Goal: Task Accomplishment & Management: Manage account settings

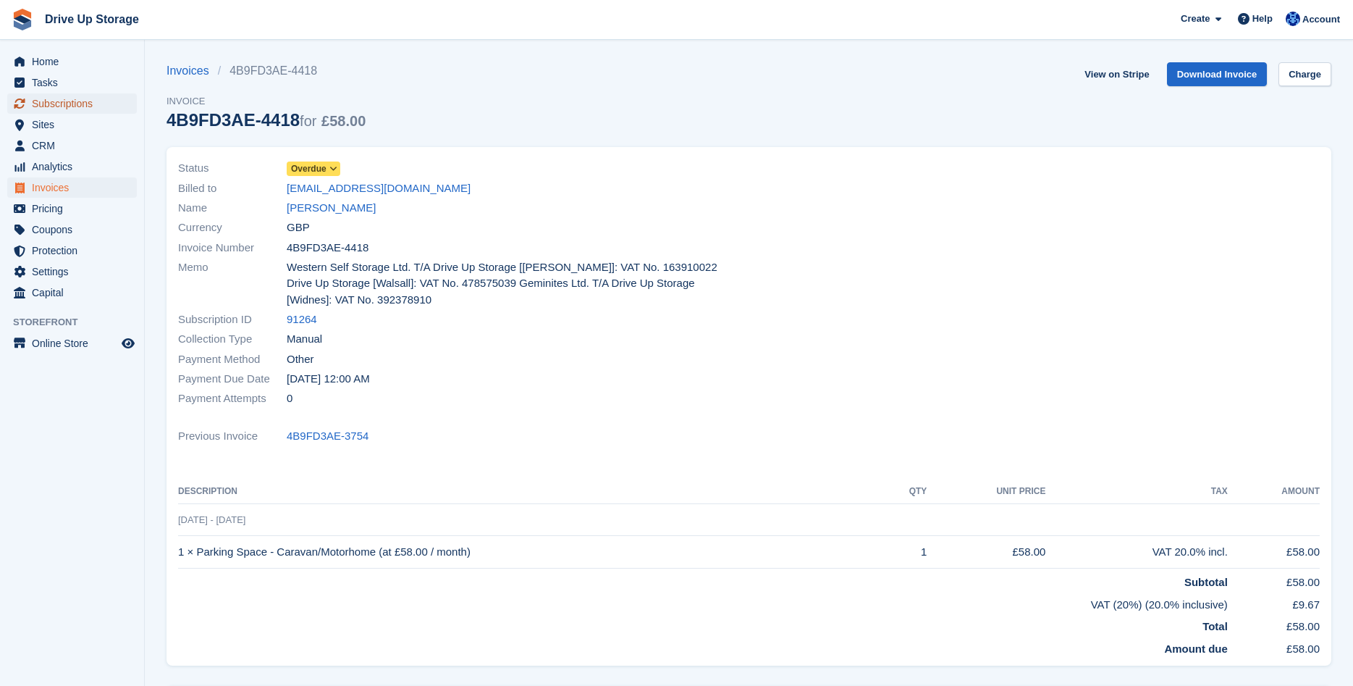
click at [64, 104] on span "Subscriptions" at bounding box center [75, 103] width 87 height 20
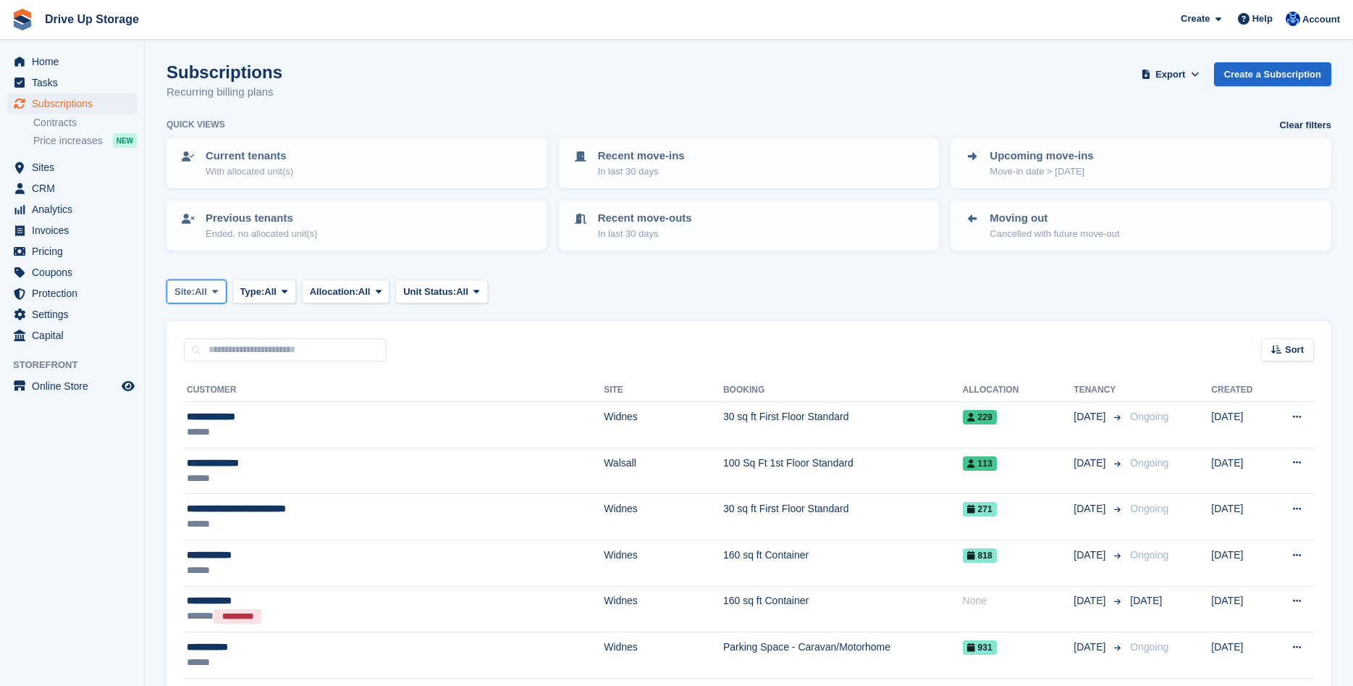
click at [218, 294] on icon at bounding box center [215, 291] width 6 height 9
click at [198, 403] on link "Widnes" at bounding box center [236, 404] width 126 height 26
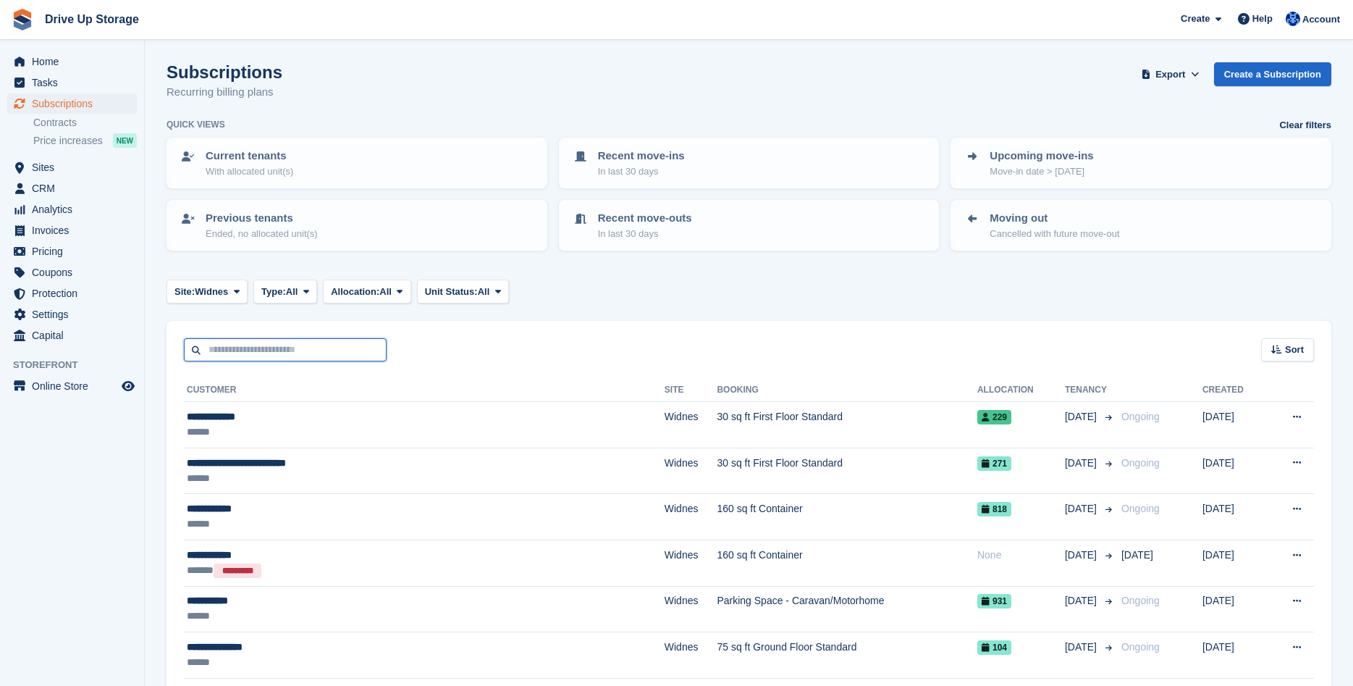
click at [210, 351] on input "text" at bounding box center [285, 350] width 203 height 24
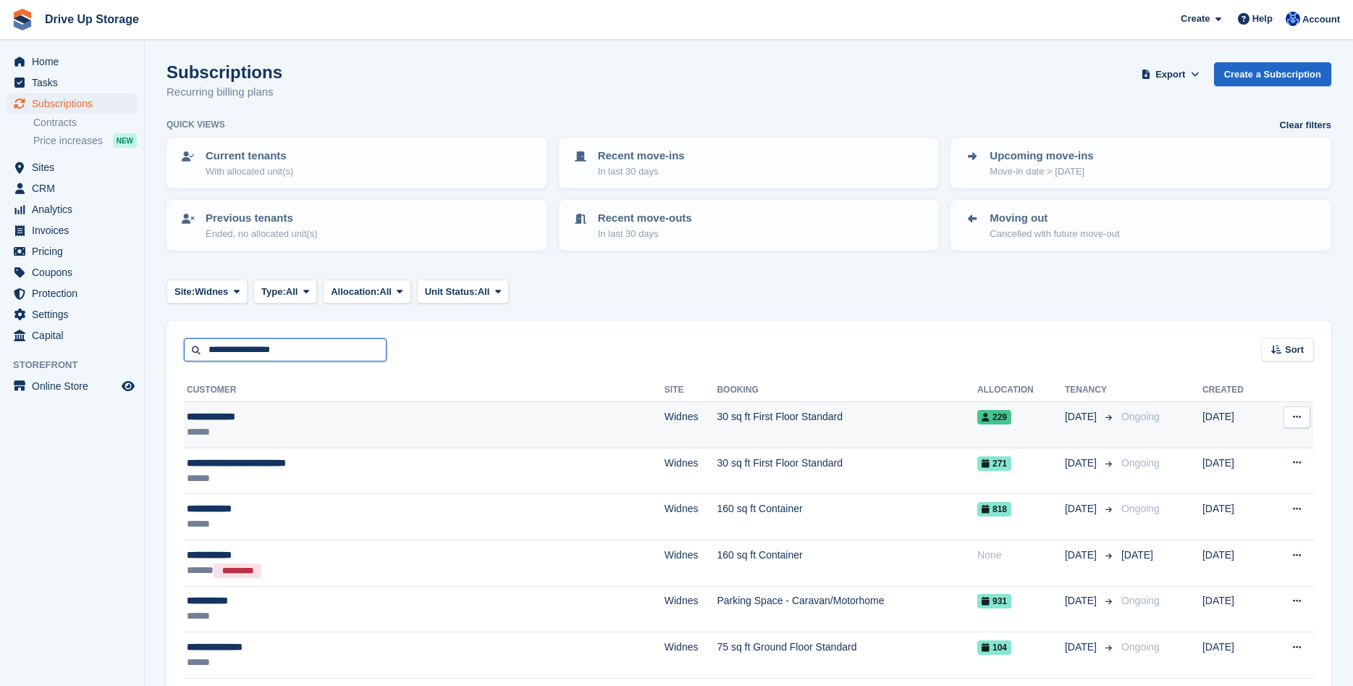
type input "**********"
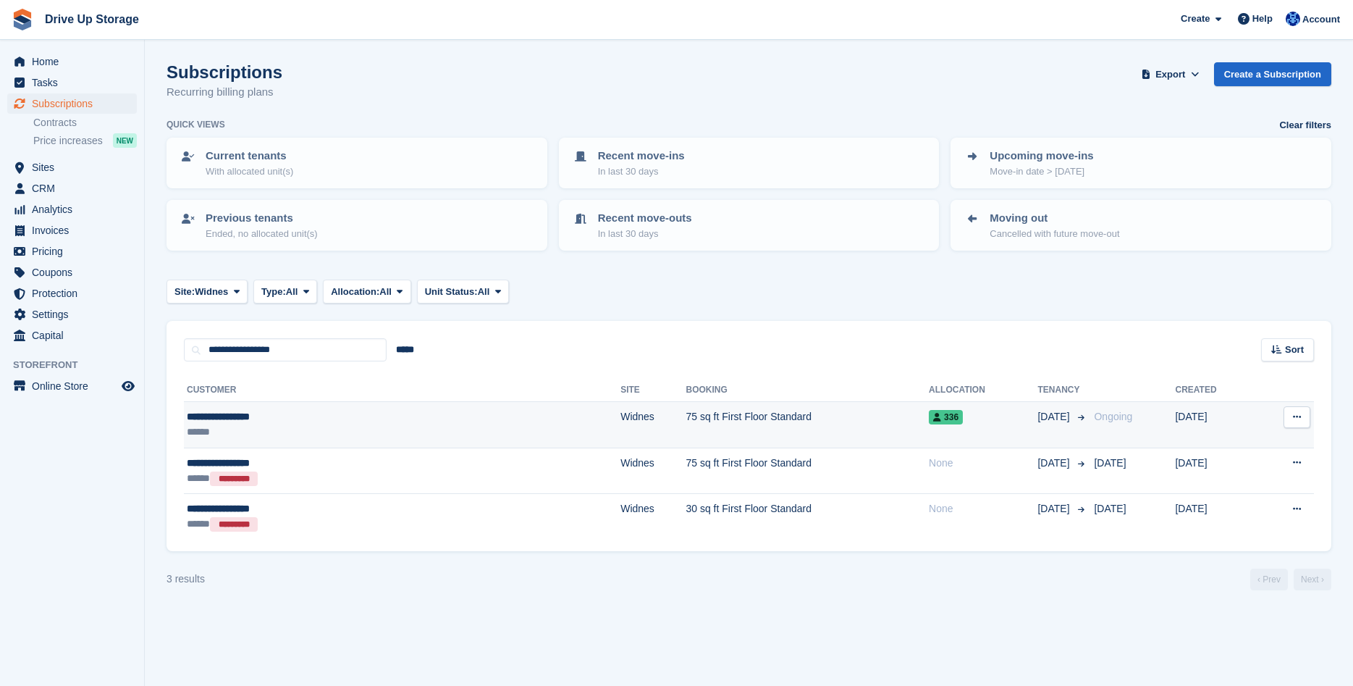
click at [686, 412] on td "75 sq ft First Floor Standard" at bounding box center [807, 425] width 243 height 46
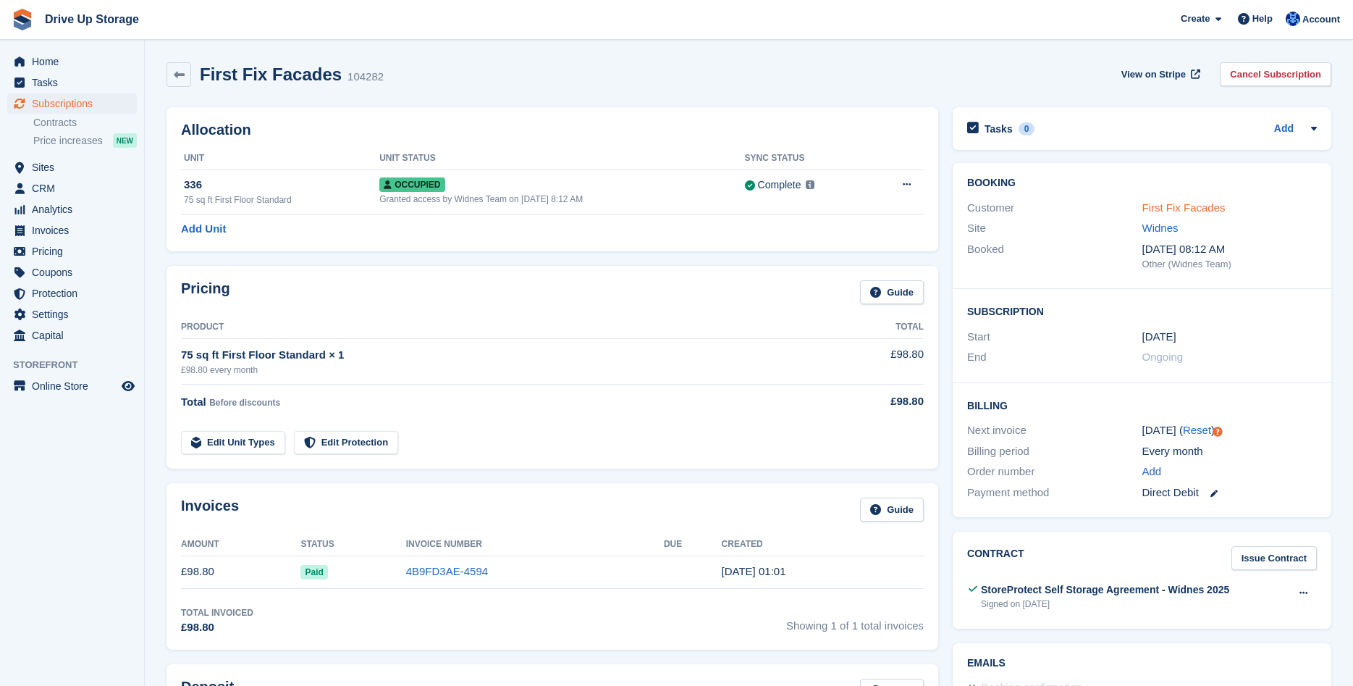
click at [1164, 205] on link "First Fix Facades" at bounding box center [1183, 207] width 83 height 12
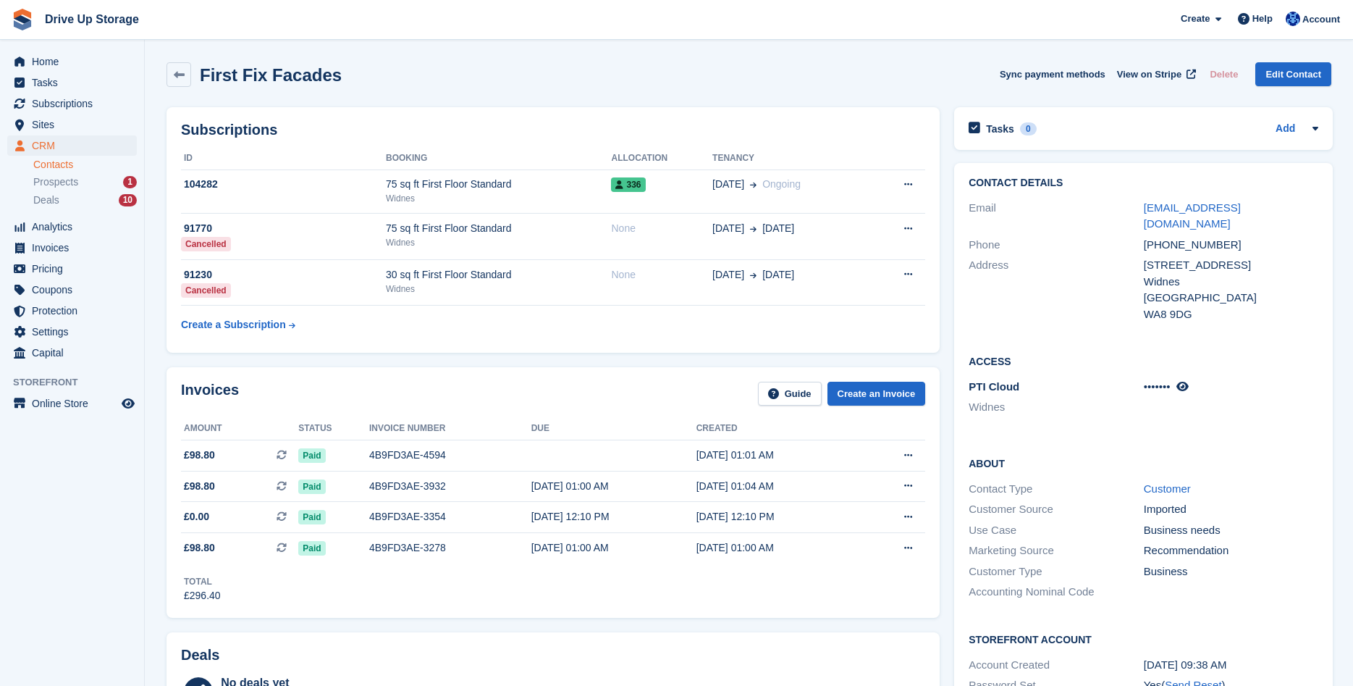
click at [1098, 257] on div "Address" at bounding box center [1056, 289] width 174 height 65
click at [55, 126] on span "Sites" at bounding box center [75, 124] width 87 height 20
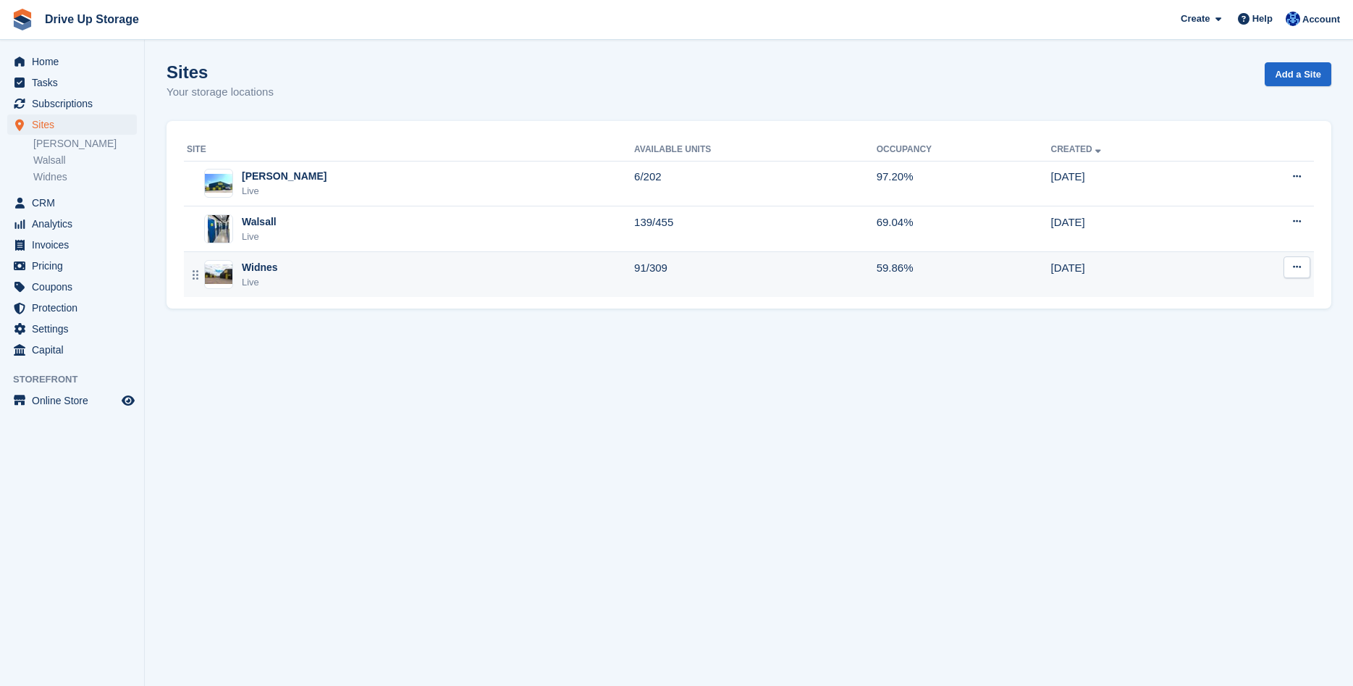
click at [255, 274] on div "Widnes Live" at bounding box center [260, 275] width 36 height 30
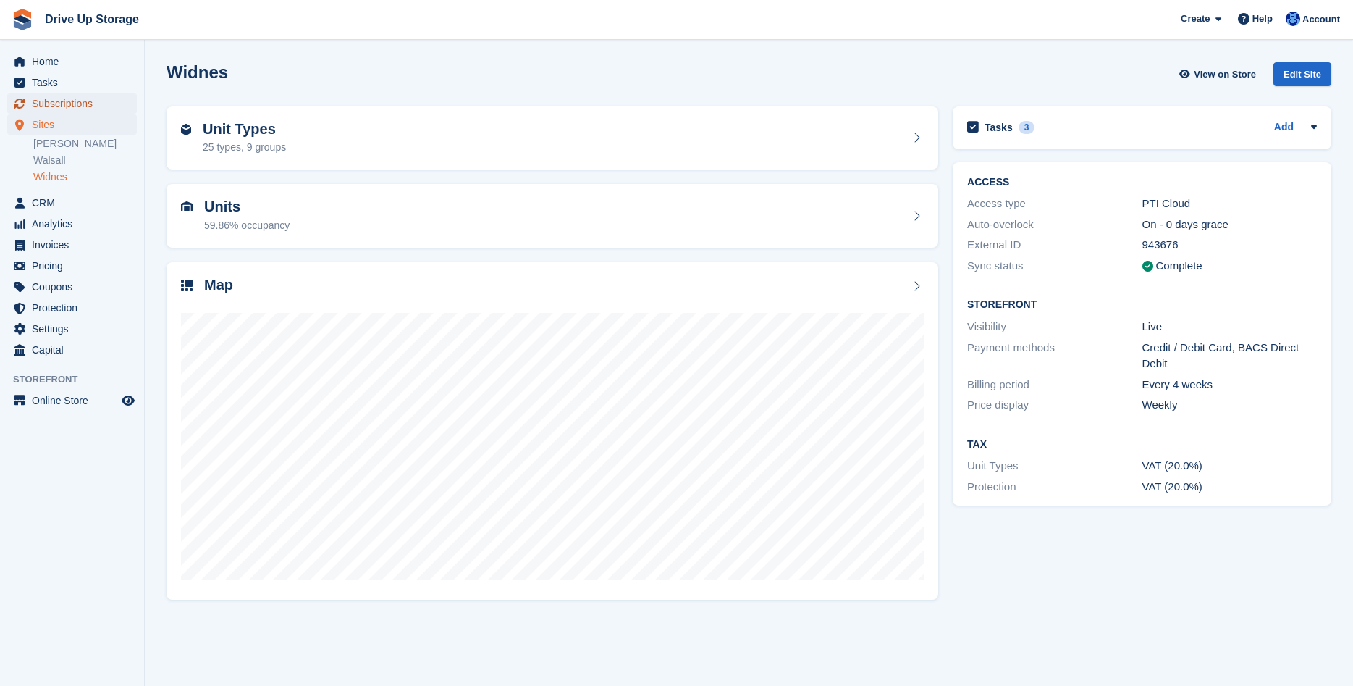
click at [97, 105] on span "Subscriptions" at bounding box center [75, 103] width 87 height 20
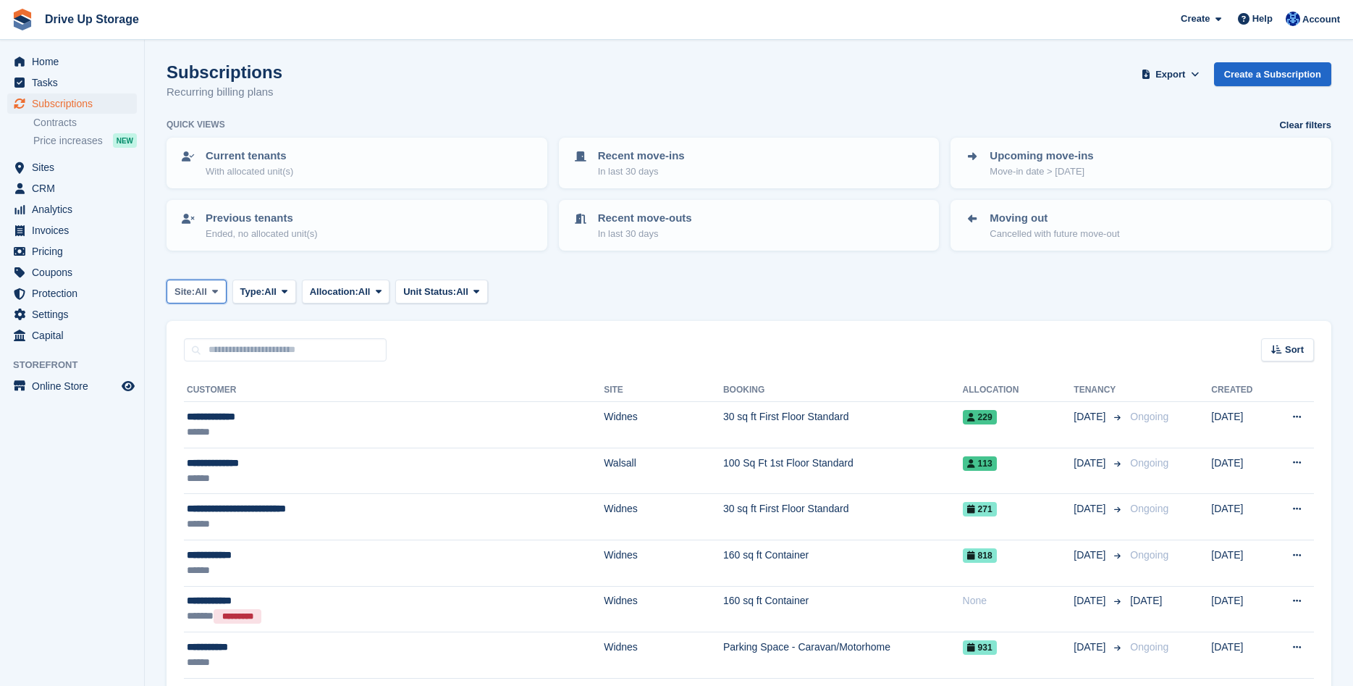
click at [221, 290] on span at bounding box center [215, 291] width 12 height 12
click at [202, 394] on link "Widnes" at bounding box center [236, 404] width 126 height 26
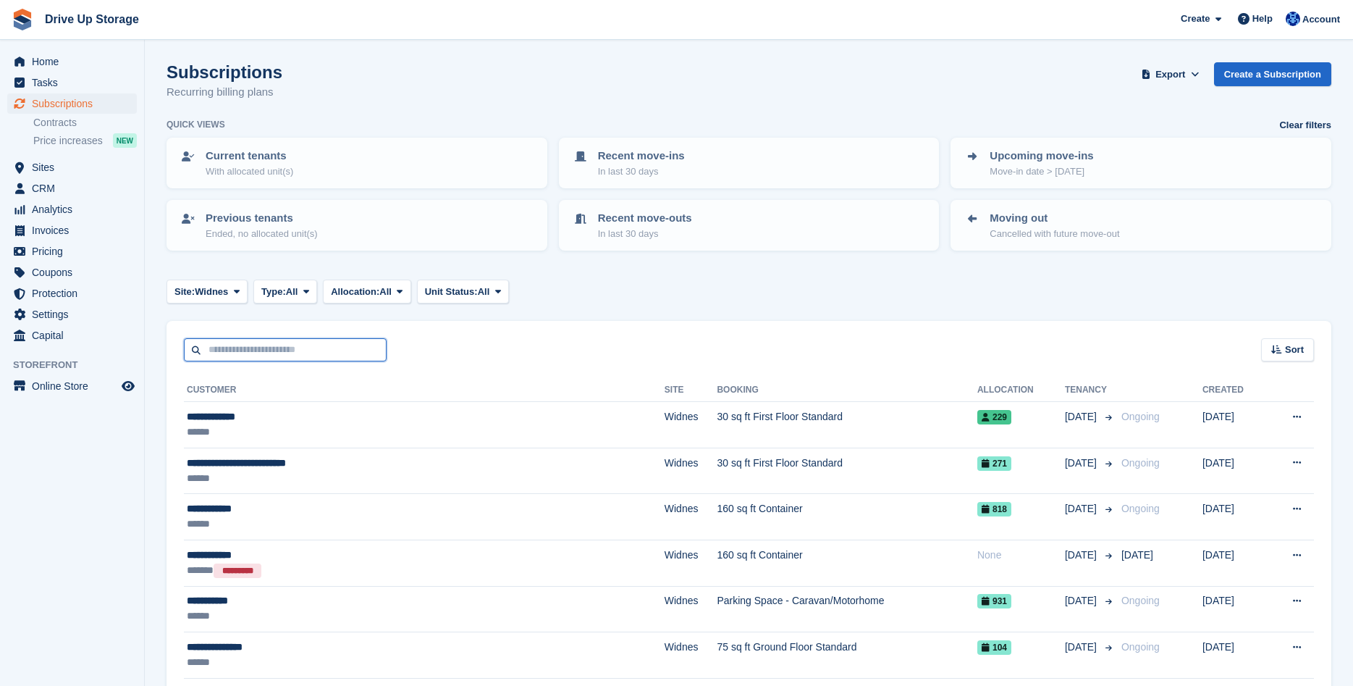
click at [232, 348] on input "text" at bounding box center [285, 350] width 203 height 24
type input "********"
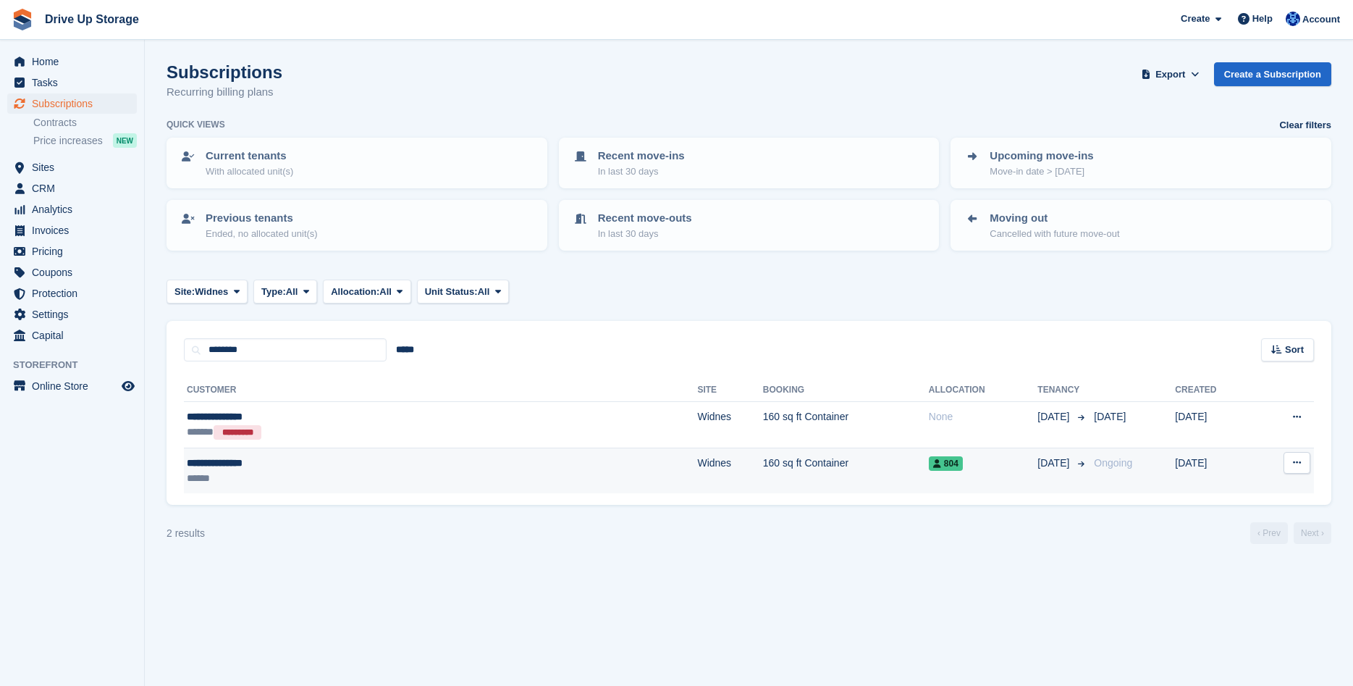
click at [266, 460] on div "**********" at bounding box center [318, 462] width 263 height 15
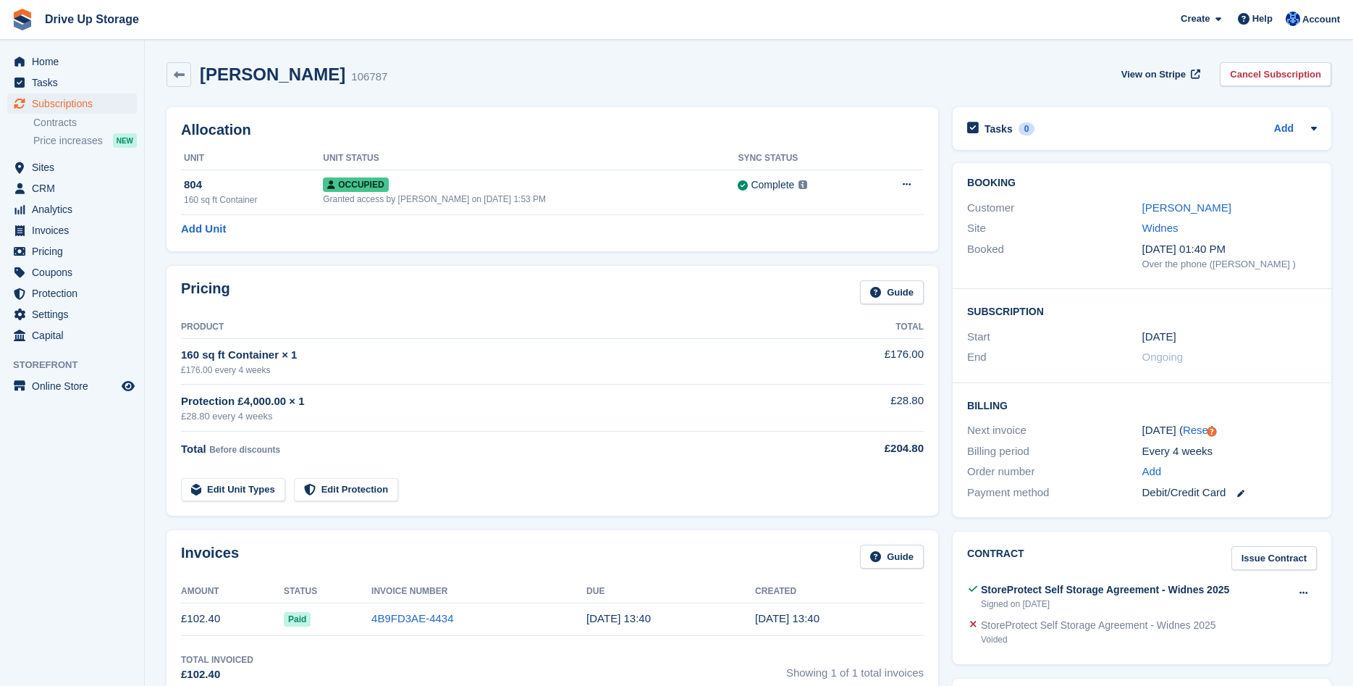
drag, startPoint x: 518, startPoint y: 397, endPoint x: 581, endPoint y: 405, distance: 63.6
click at [520, 397] on div "Protection £4,000.00 × 1" at bounding box center [495, 401] width 629 height 17
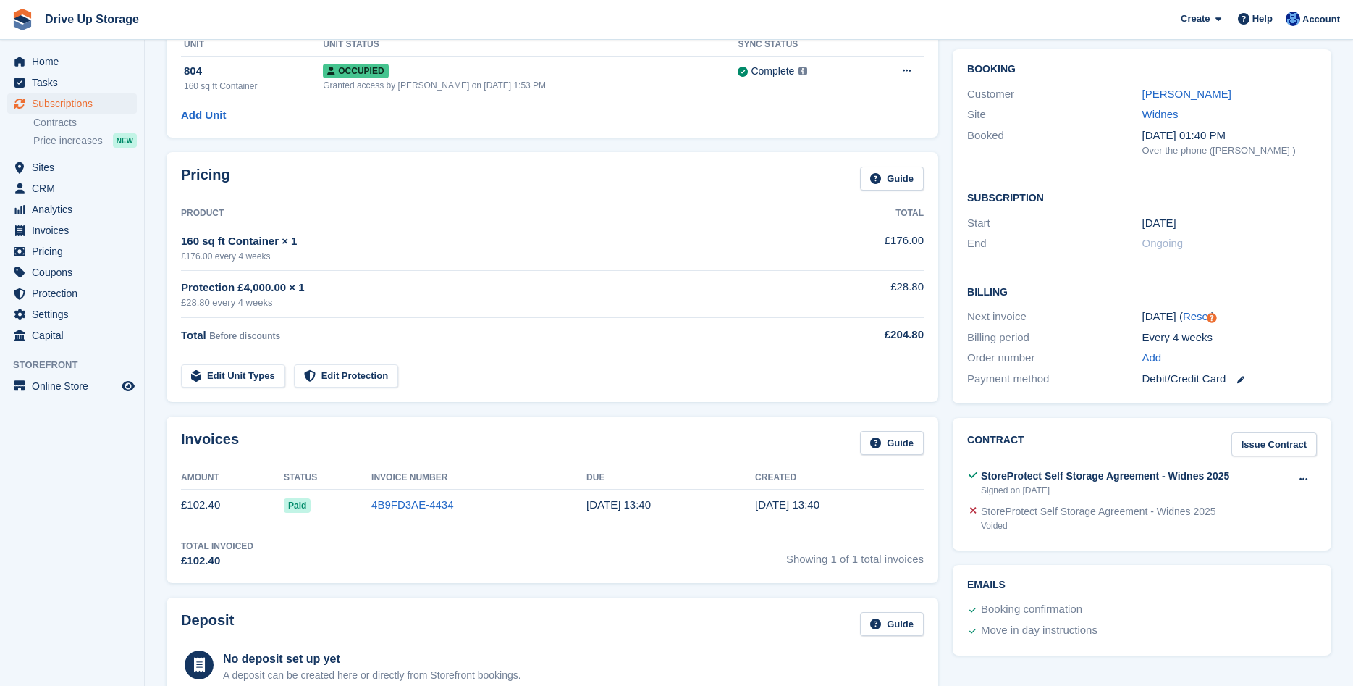
scroll to position [74, 0]
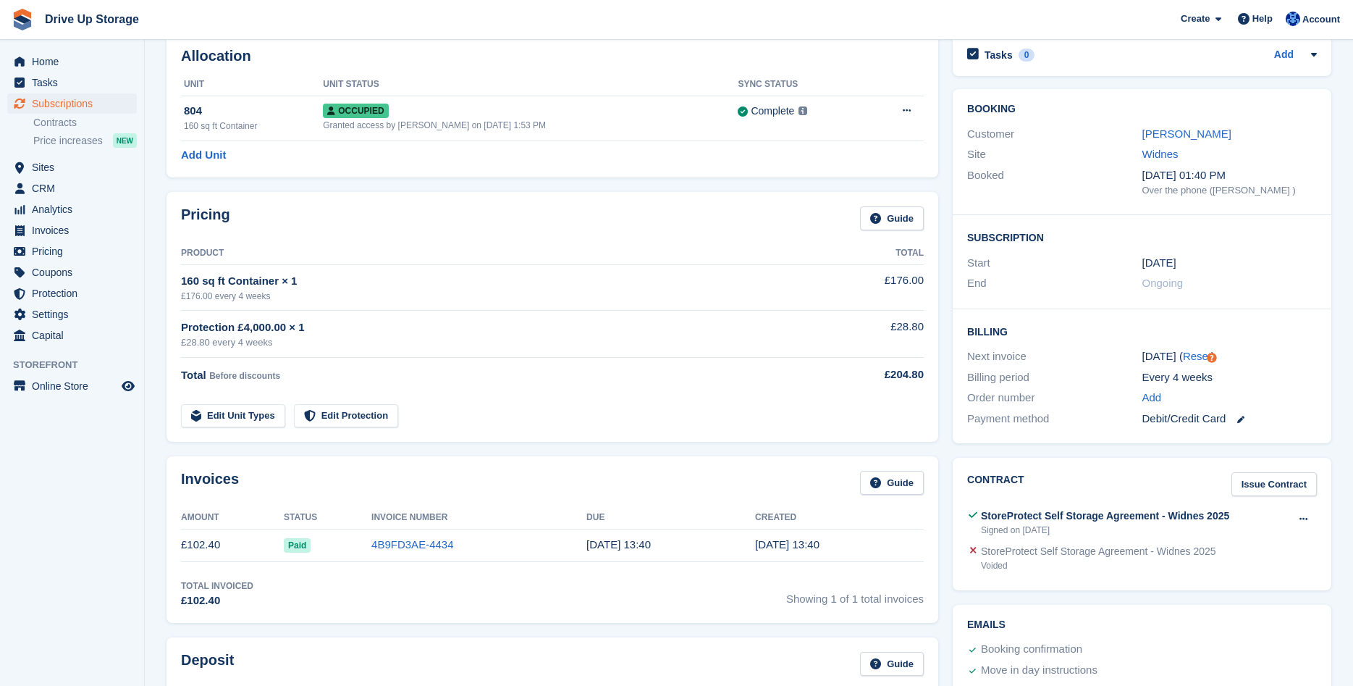
click at [630, 351] on td "Protection £4,000.00 × 1 £28.80 every 4 weeks" at bounding box center [495, 334] width 629 height 47
drag, startPoint x: 630, startPoint y: 351, endPoint x: 619, endPoint y: 351, distance: 10.9
click at [536, 262] on th "Product" at bounding box center [495, 253] width 629 height 23
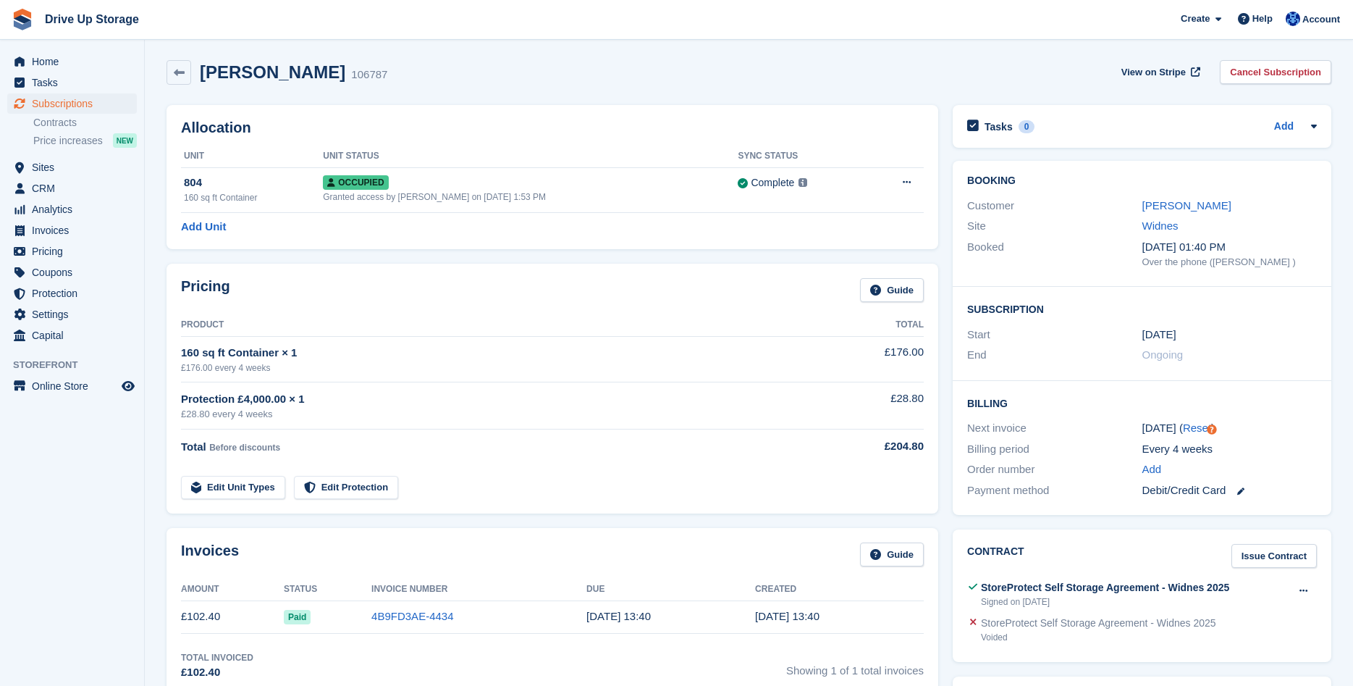
scroll to position [0, 0]
click at [184, 80] on icon at bounding box center [179, 75] width 11 height 11
